Goal: Information Seeking & Learning: Learn about a topic

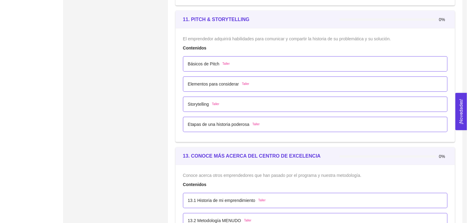
scroll to position [2548, 0]
click at [208, 104] on div "Storytelling Taller" at bounding box center [200, 105] width 31 height 7
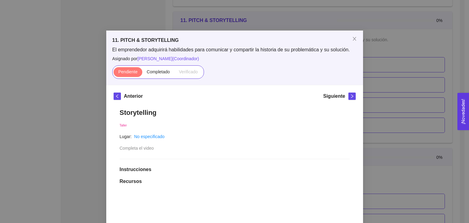
click at [198, 25] on div "11. PITCH & STORYTELLING El emprendedor adquirirá habilidades para comunicar y …" at bounding box center [234, 111] width 469 height 223
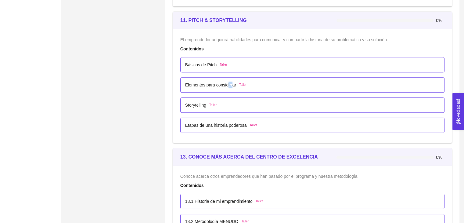
click at [231, 88] on div "Elementos para considerar Taller" at bounding box center [312, 84] width 264 height 15
click at [231, 85] on p "Elementos para considerar" at bounding box center [210, 84] width 51 height 7
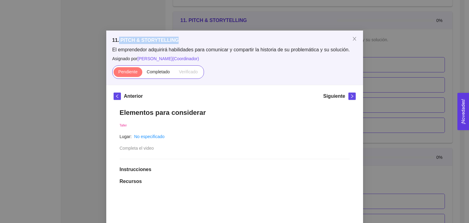
drag, startPoint x: 117, startPoint y: 42, endPoint x: 173, endPoint y: 39, distance: 56.2
click at [173, 39] on h5 "11. PITCH & STORYTELLING" at bounding box center [234, 40] width 244 height 7
copy h5 "PITCH & STORYTELLING"
click at [282, 10] on div "11. PITCH & STORYTELLING El emprendedor adquirirá habilidades para comunicar y …" at bounding box center [234, 111] width 469 height 223
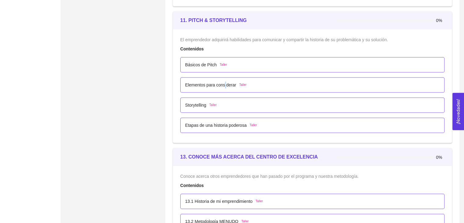
click at [226, 82] on p "Elementos para considerar" at bounding box center [210, 84] width 51 height 7
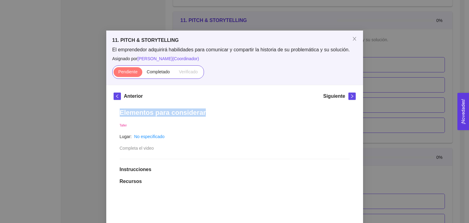
copy h1 "Elementos para considerar"
drag, startPoint x: 114, startPoint y: 111, endPoint x: 206, endPoint y: 104, distance: 92.4
click at [455, 136] on div "11. PITCH & STORYTELLING El emprendedor adquirirá habilidades para comunicar y …" at bounding box center [234, 111] width 469 height 223
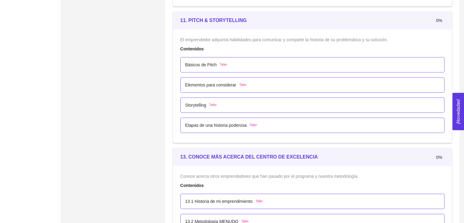
click at [245, 67] on div "Básicos de Pitch Taller" at bounding box center [312, 64] width 264 height 15
click at [220, 63] on span "Taller" at bounding box center [223, 64] width 7 height 5
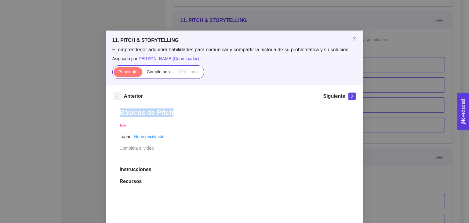
drag, startPoint x: 116, startPoint y: 114, endPoint x: 180, endPoint y: 114, distance: 63.8
copy h1 "Básicos de Pitch"
click at [66, 74] on div "11. PITCH & STORYTELLING El emprendedor adquirirá habilidades para comunicar y …" at bounding box center [234, 111] width 469 height 223
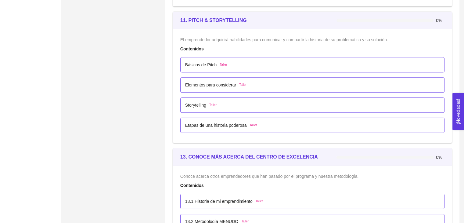
click at [201, 102] on p "Storytelling" at bounding box center [195, 105] width 21 height 7
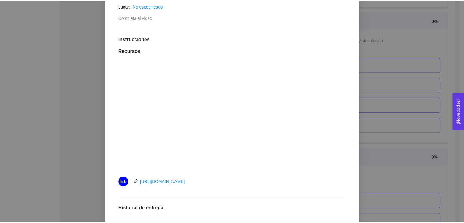
scroll to position [153, 0]
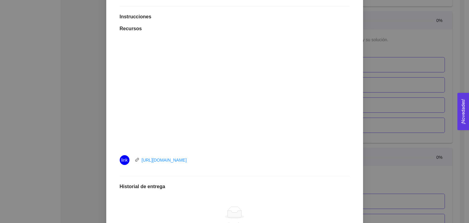
click at [72, 96] on div "11. PITCH & STORYTELLING El emprendedor adquirirá habilidades para comunicar y …" at bounding box center [234, 111] width 469 height 223
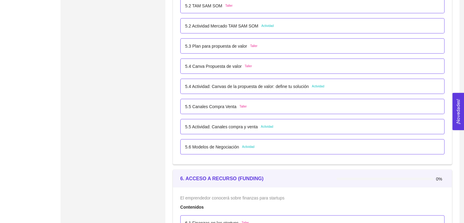
scroll to position [1236, 0]
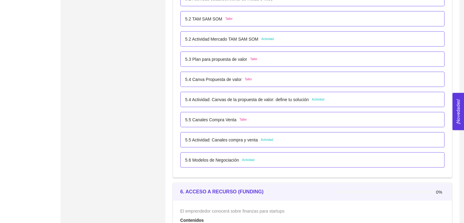
click at [255, 124] on div "5.5 Canales Compra Venta Taller" at bounding box center [312, 119] width 264 height 15
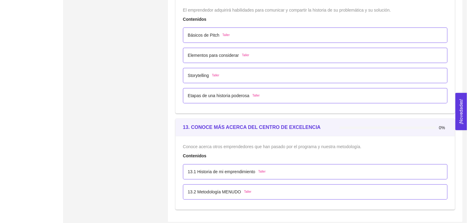
scroll to position [2579, 0]
click at [214, 97] on div "Etapas de una historia poderosa Taller" at bounding box center [312, 94] width 264 height 15
click at [209, 96] on div "Etapas de una historia poderosa Taller" at bounding box center [312, 94] width 264 height 15
click at [209, 94] on p "Etapas de una historia poderosa" at bounding box center [216, 94] width 62 height 7
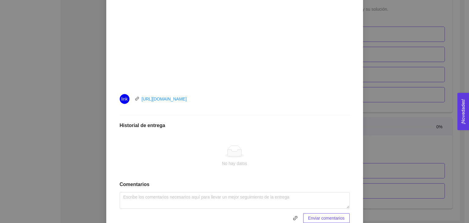
scroll to position [192, 0]
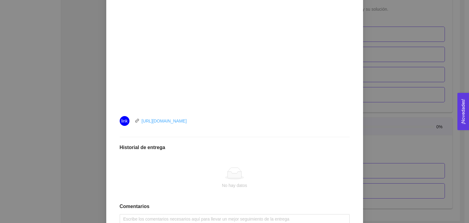
click at [167, 118] on link "[URL][DOMAIN_NAME]" at bounding box center [164, 120] width 45 height 5
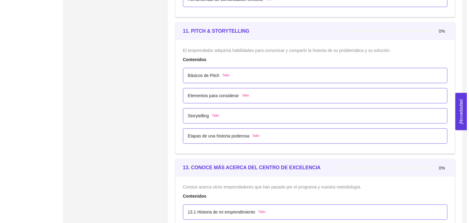
scroll to position [2579, 0]
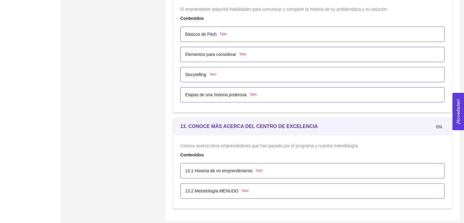
click at [192, 96] on div "Etapas de una historia poderosa Taller" at bounding box center [312, 94] width 264 height 15
click at [193, 95] on p "Etapas de una historia poderosa" at bounding box center [216, 94] width 62 height 7
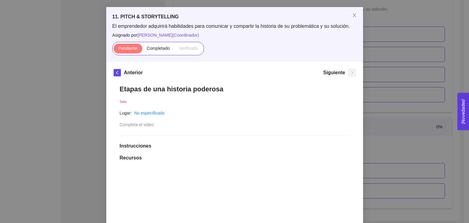
scroll to position [122, 0]
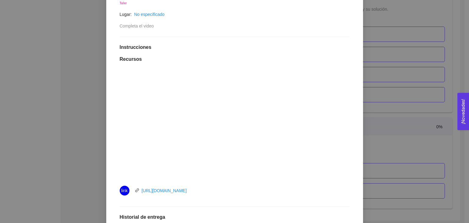
drag, startPoint x: 439, startPoint y: 116, endPoint x: 436, endPoint y: 116, distance: 3.4
click at [436, 116] on div "11. PITCH & STORYTELLING El emprendedor adquirirá habilidades para comunicar y …" at bounding box center [234, 111] width 469 height 223
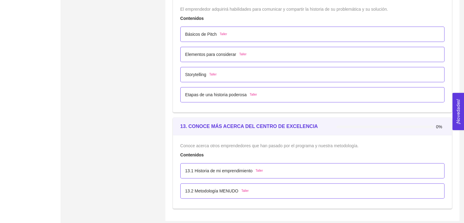
click at [222, 167] on p "13.1 Historia de mi emprendimiento" at bounding box center [218, 170] width 67 height 7
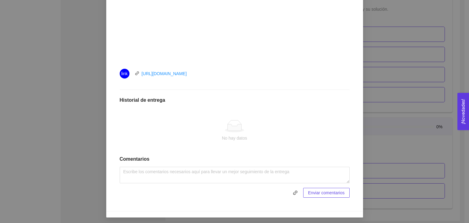
scroll to position [240, 0]
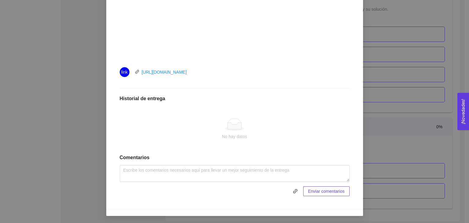
click at [386, 57] on div "13. CONOCE MÁS ACERCA DEL CENTRO DE EXCELENCIA Conoce acerca otros emprendedore…" at bounding box center [234, 111] width 469 height 223
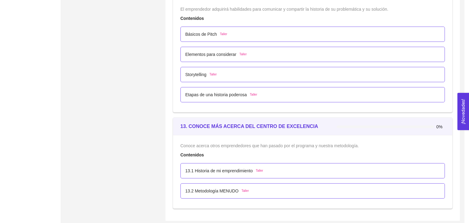
scroll to position [210, 0]
click at [268, 193] on div "13.2 Metodología MENUDO Taller" at bounding box center [312, 190] width 264 height 15
click at [241, 188] on span "Taller" at bounding box center [244, 190] width 7 height 5
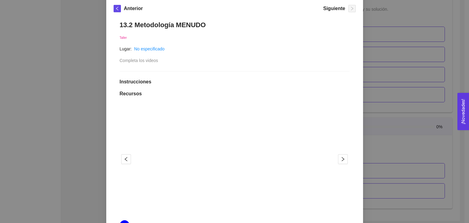
scroll to position [153, 0]
